Goal: Register for event/course

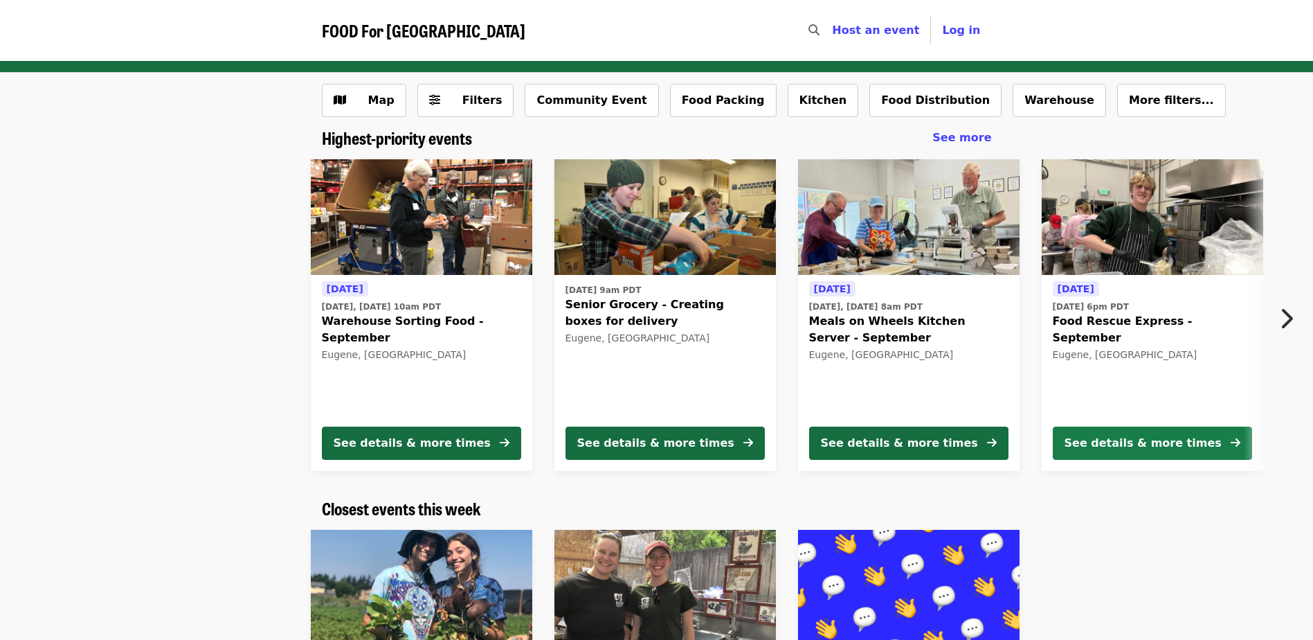
click at [1088, 445] on div "See details & more times" at bounding box center [1143, 443] width 157 height 17
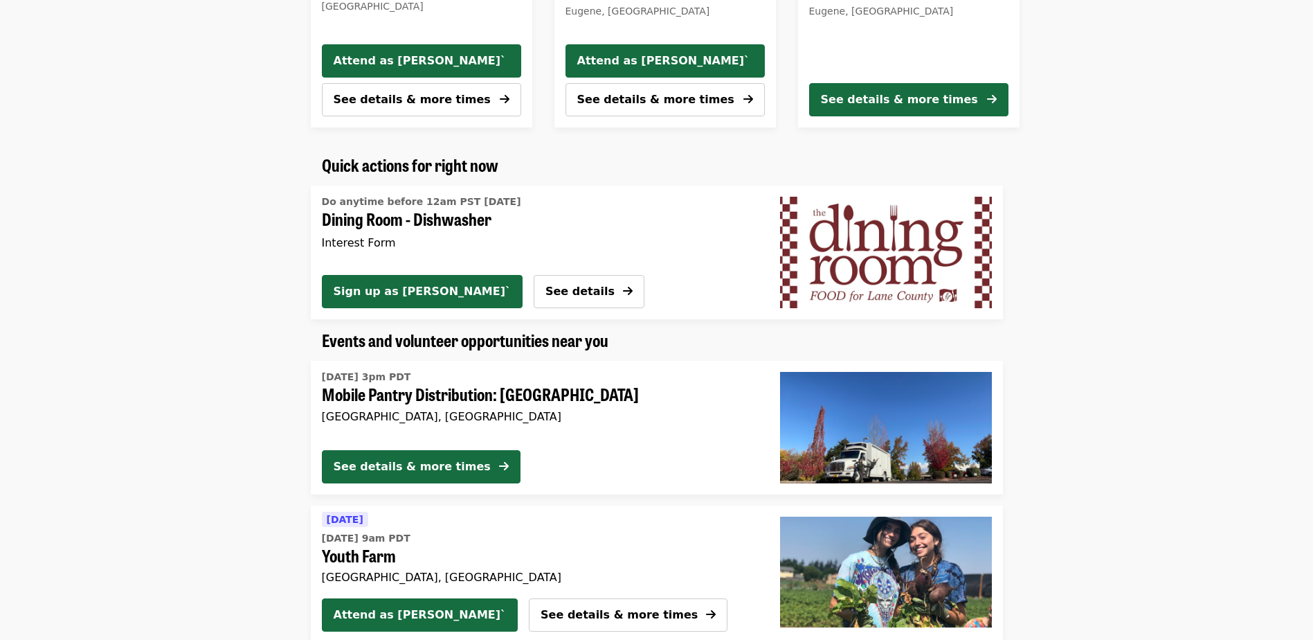
scroll to position [762, 0]
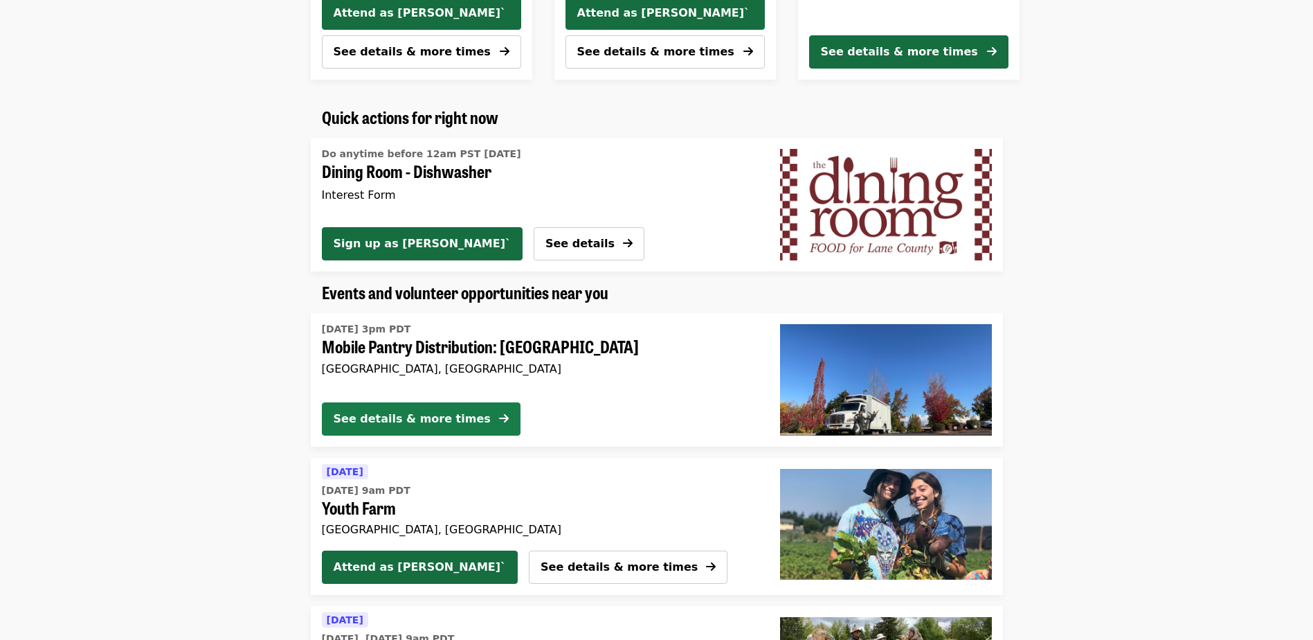
click at [435, 420] on div "See details & more times" at bounding box center [412, 419] width 157 height 17
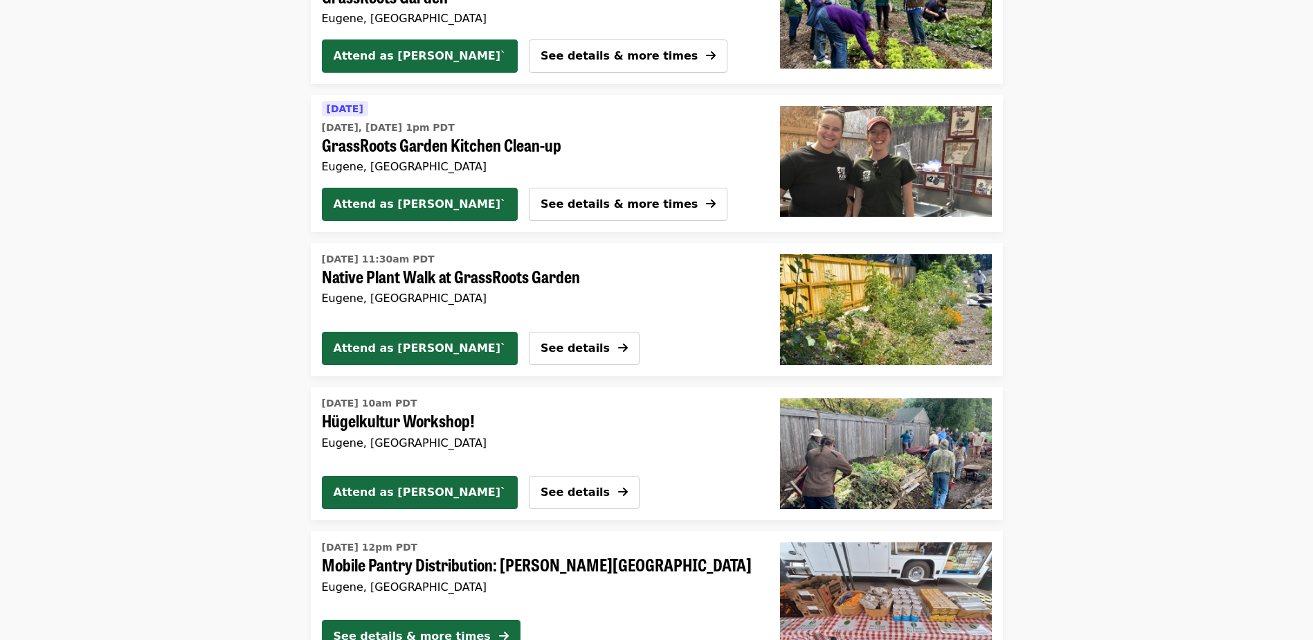
scroll to position [1432, 0]
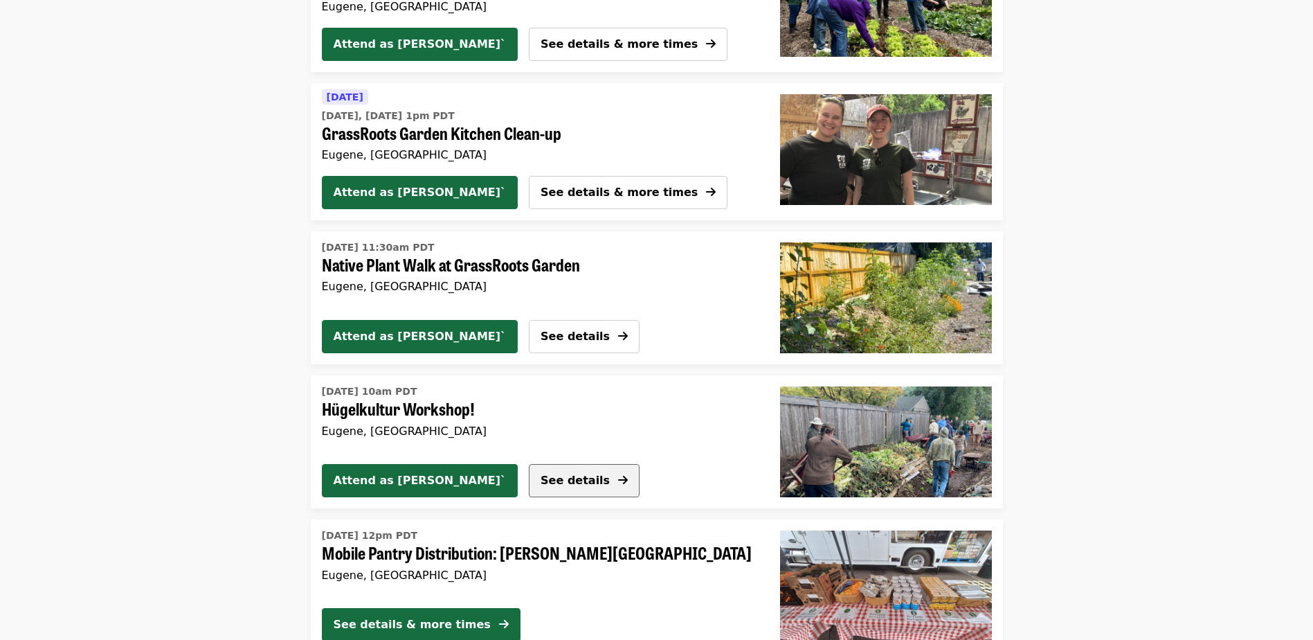
click at [541, 479] on span "See details" at bounding box center [575, 480] width 69 height 13
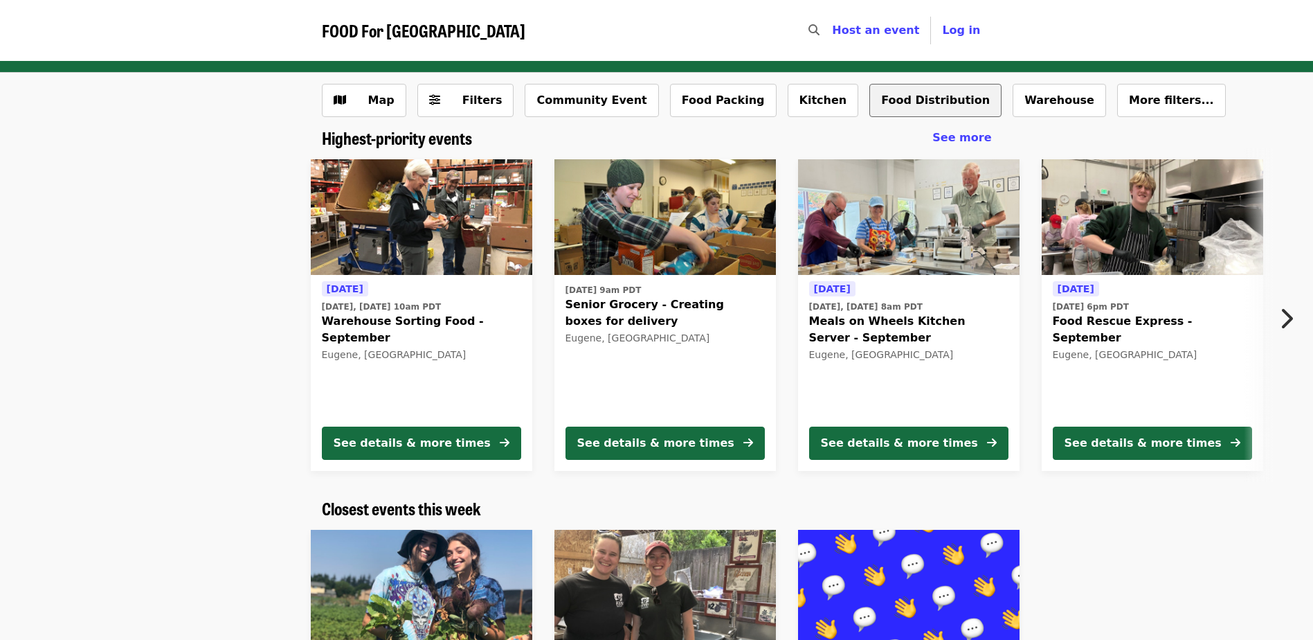
click at [870, 107] on button "Food Distribution" at bounding box center [936, 100] width 132 height 33
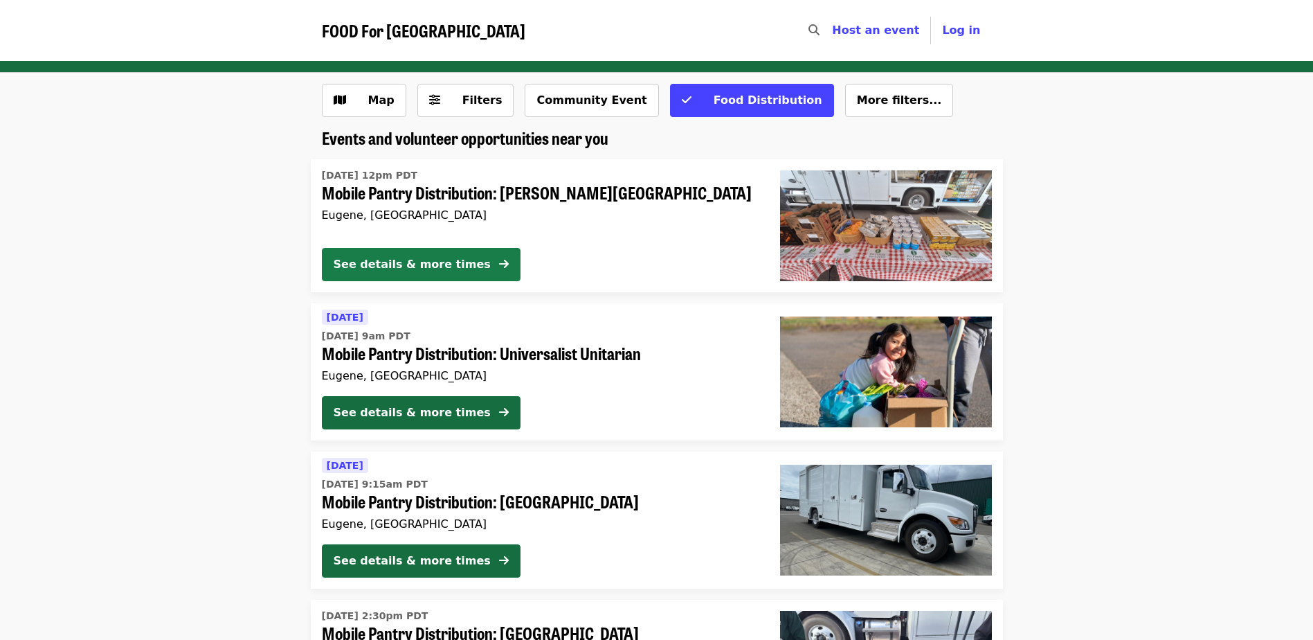
click at [388, 264] on div "See details & more times" at bounding box center [412, 264] width 157 height 17
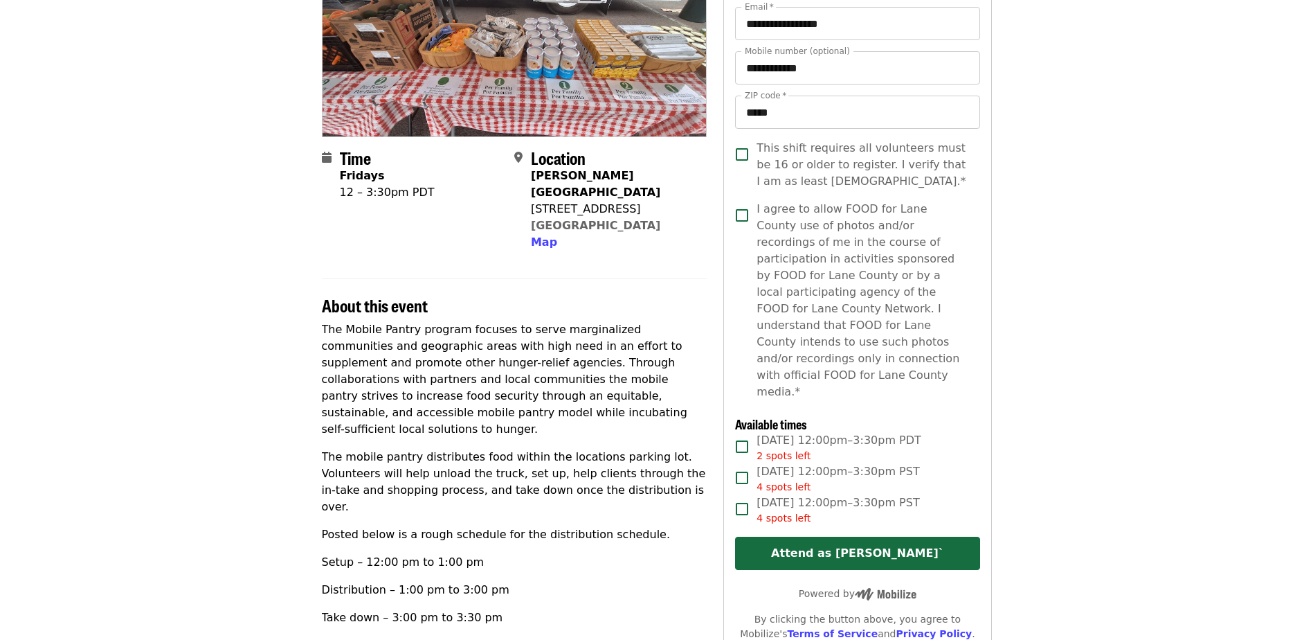
scroll to position [208, 0]
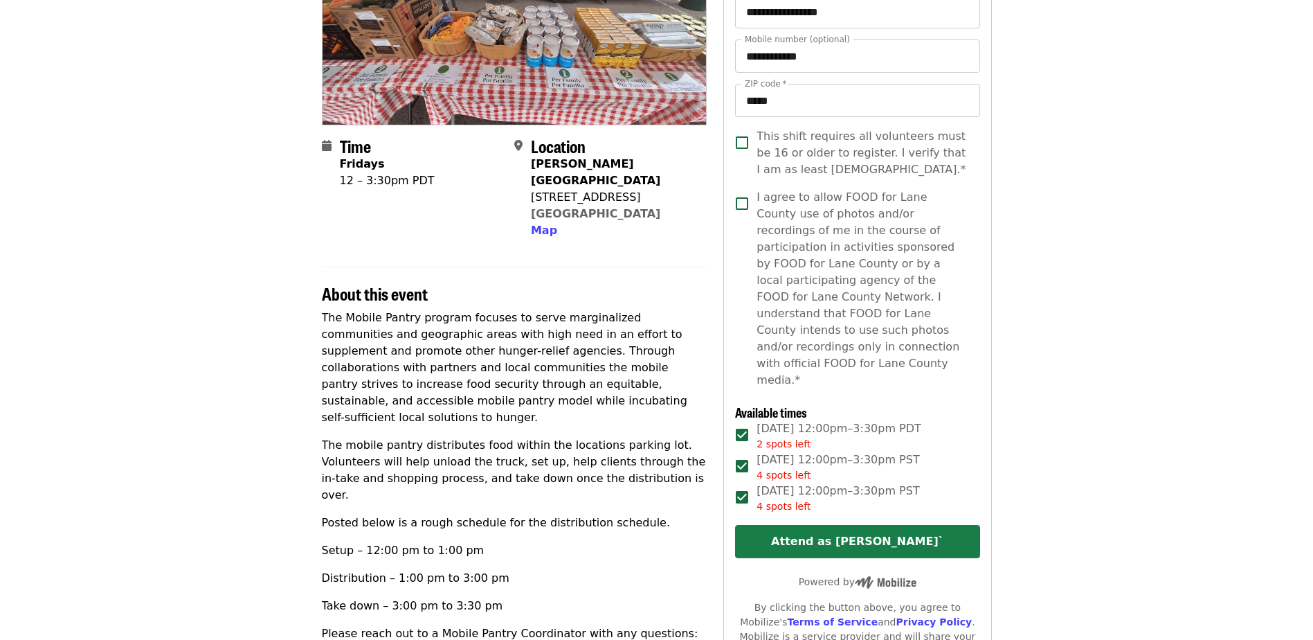
click at [751, 525] on button "Attend as [PERSON_NAME]`" at bounding box center [857, 541] width 244 height 33
click at [849, 525] on button "Attend as [PERSON_NAME]`" at bounding box center [857, 541] width 244 height 33
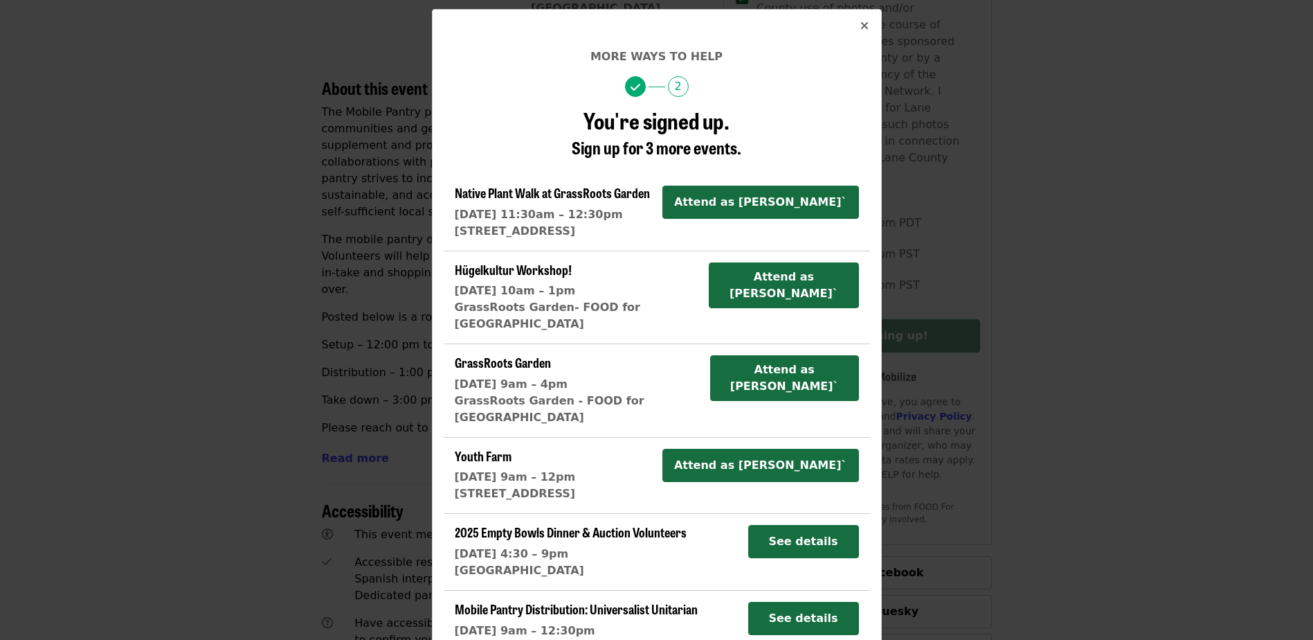
scroll to position [415, 0]
click at [861, 23] on icon "times icon" at bounding box center [865, 25] width 8 height 13
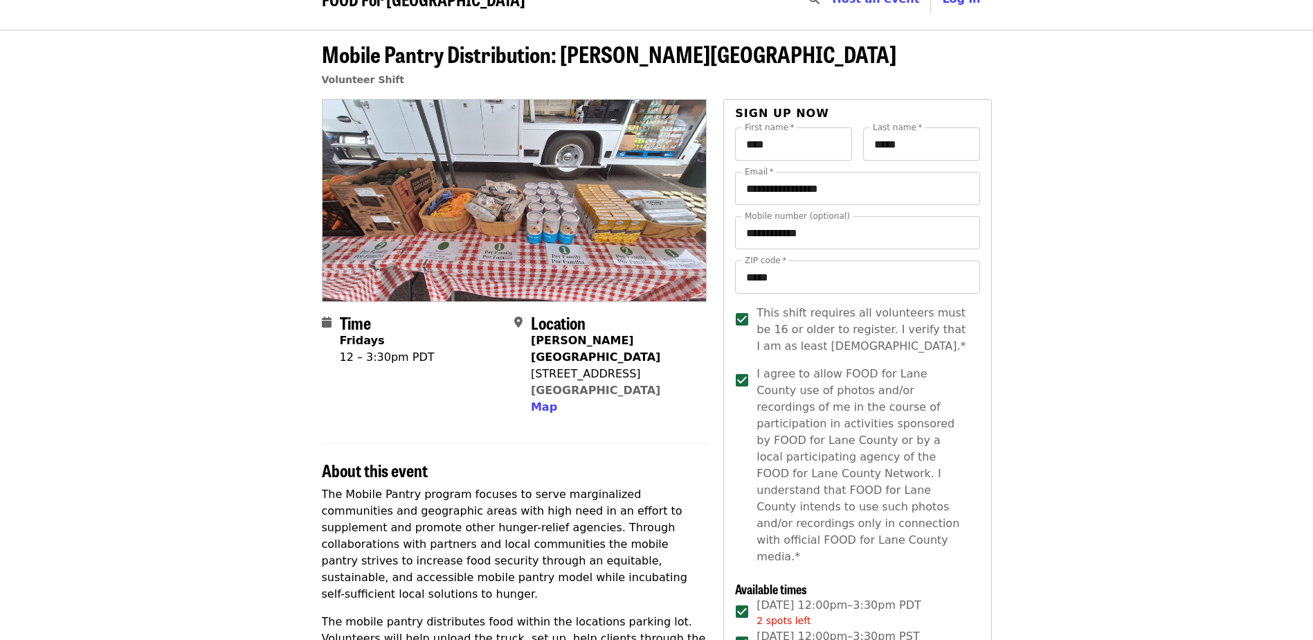
scroll to position [0, 0]
